Goal: Navigation & Orientation: Find specific page/section

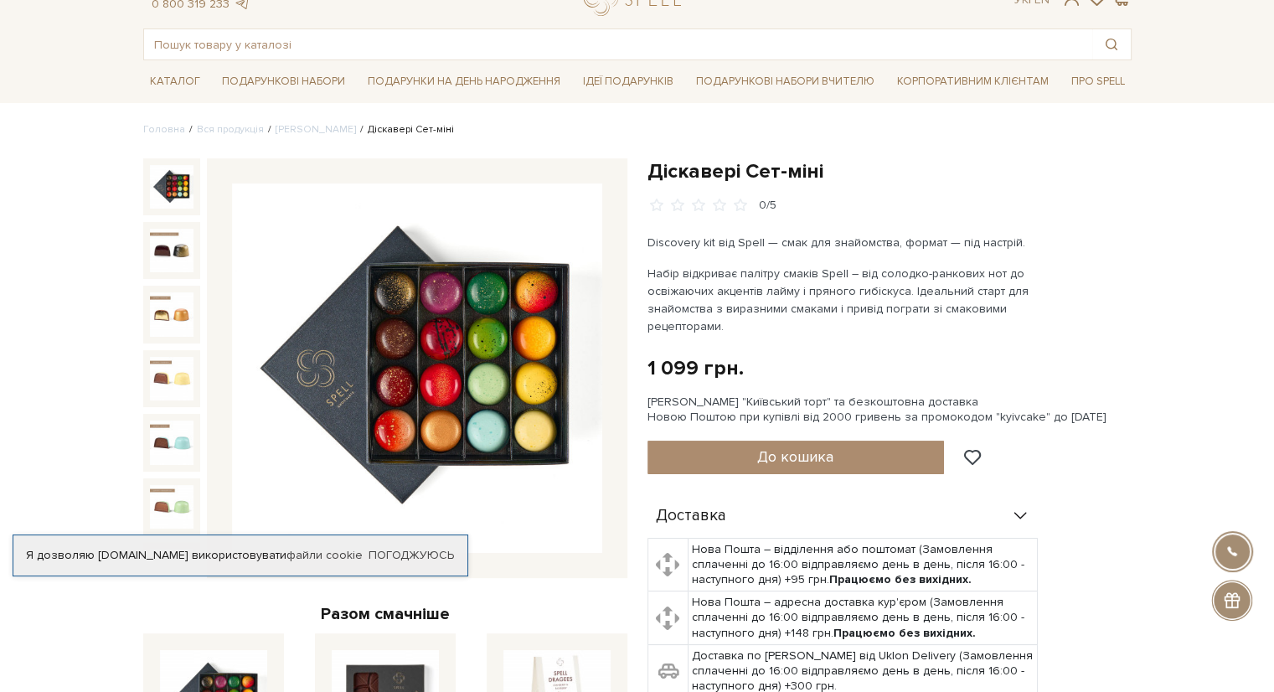
scroll to position [67, 0]
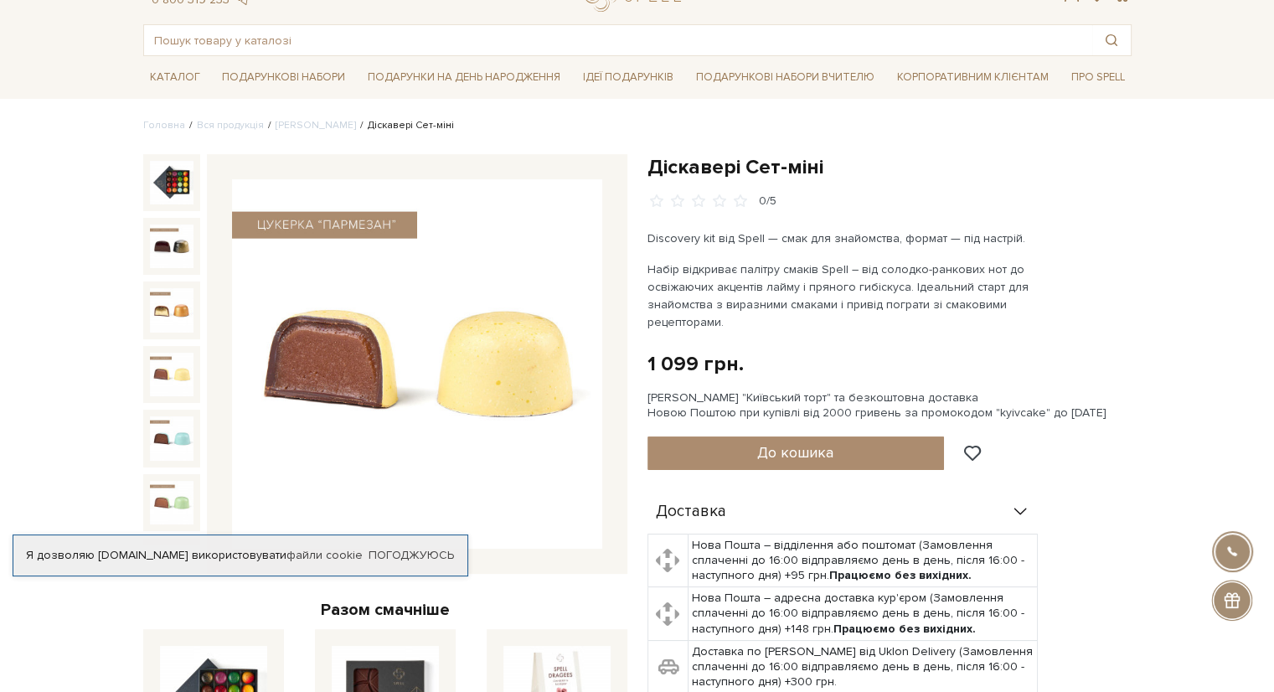
click at [167, 359] on img at bounding box center [172, 375] width 44 height 44
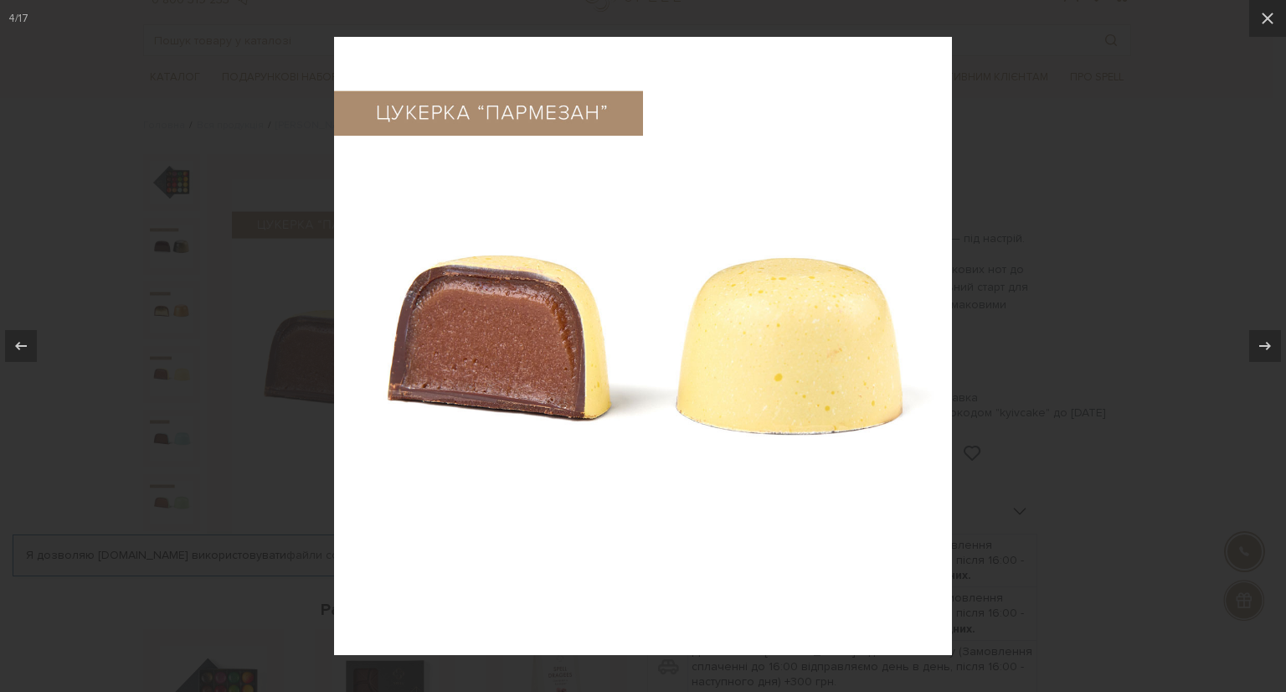
click at [1121, 309] on div at bounding box center [643, 346] width 1286 height 692
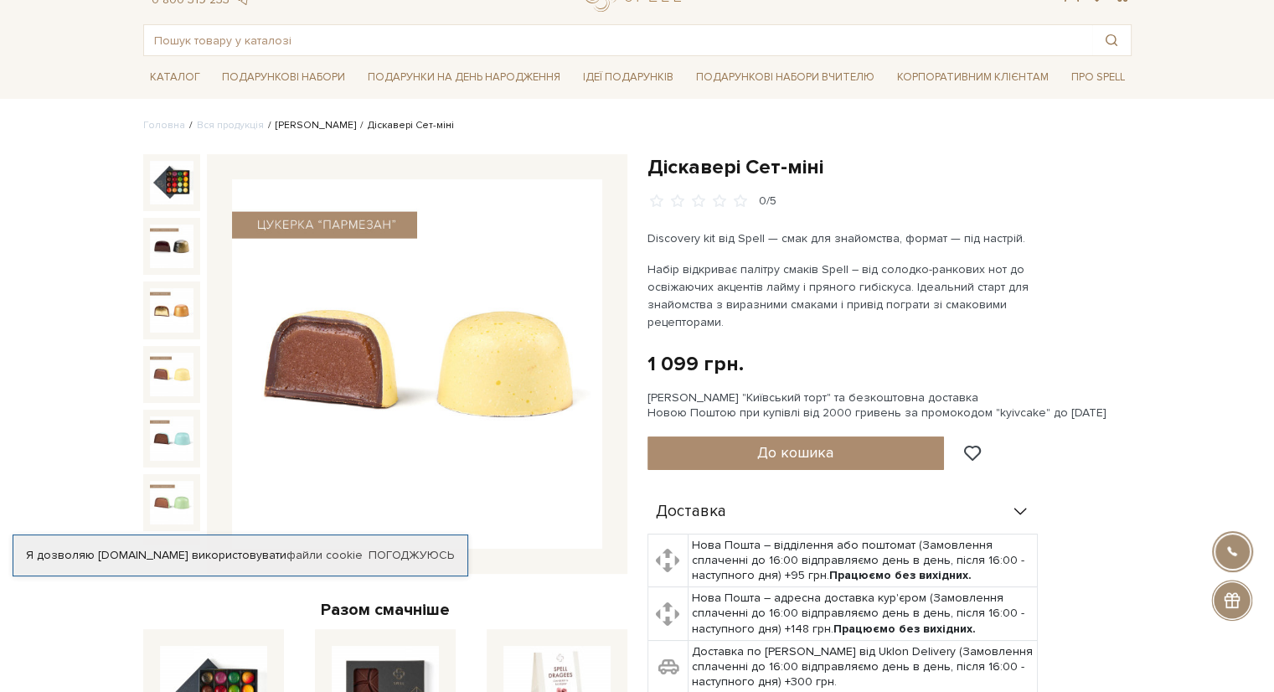
click at [281, 124] on link "[PERSON_NAME]" at bounding box center [316, 125] width 80 height 13
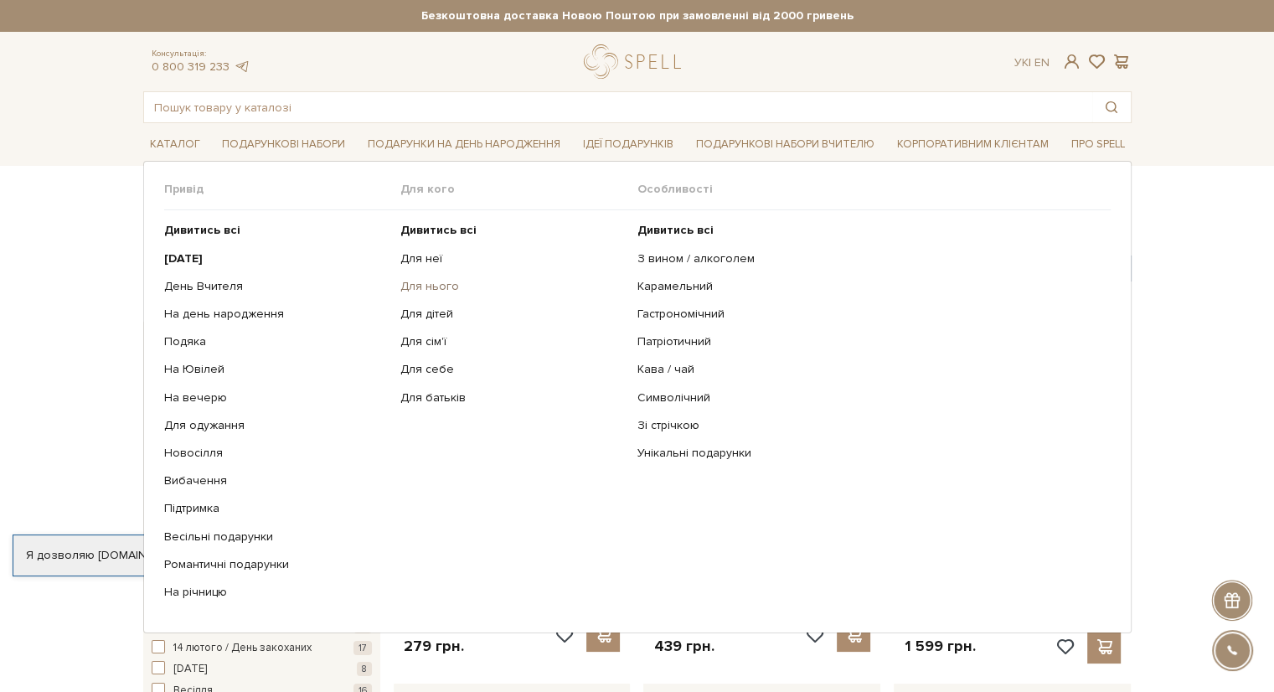
click at [433, 292] on link "Для нього" at bounding box center [512, 286] width 224 height 15
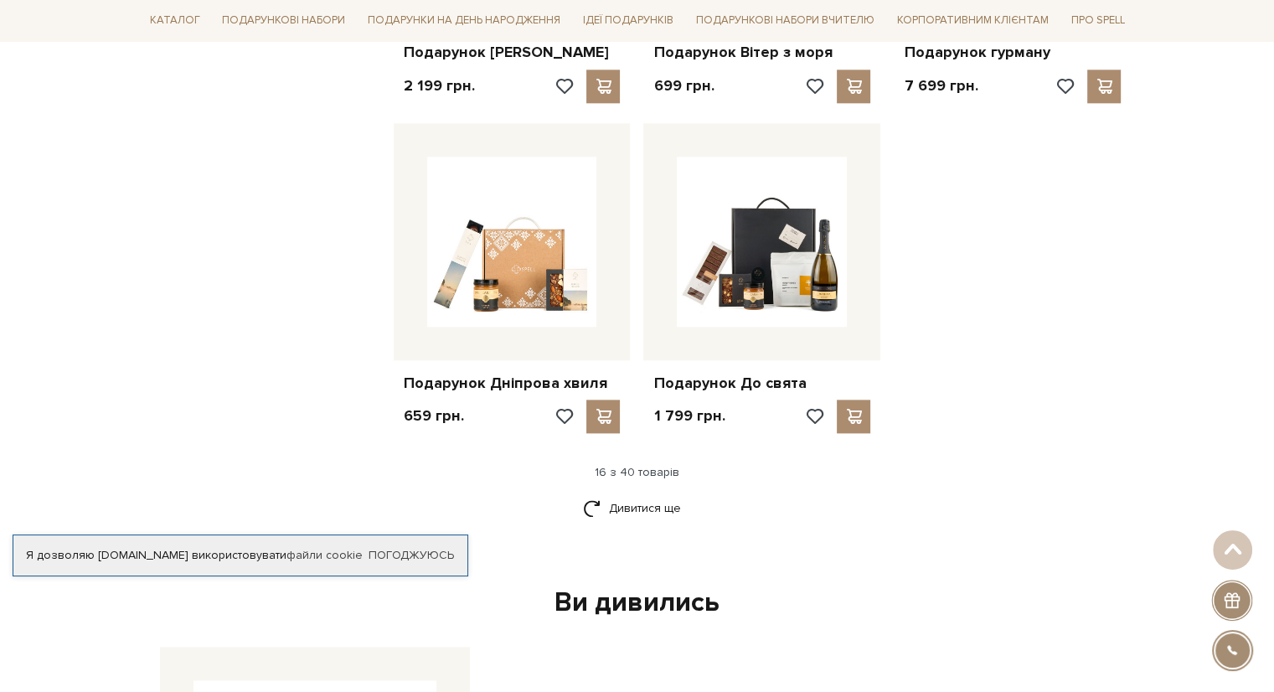
scroll to position [1965, 0]
